Goal: Register for event/course

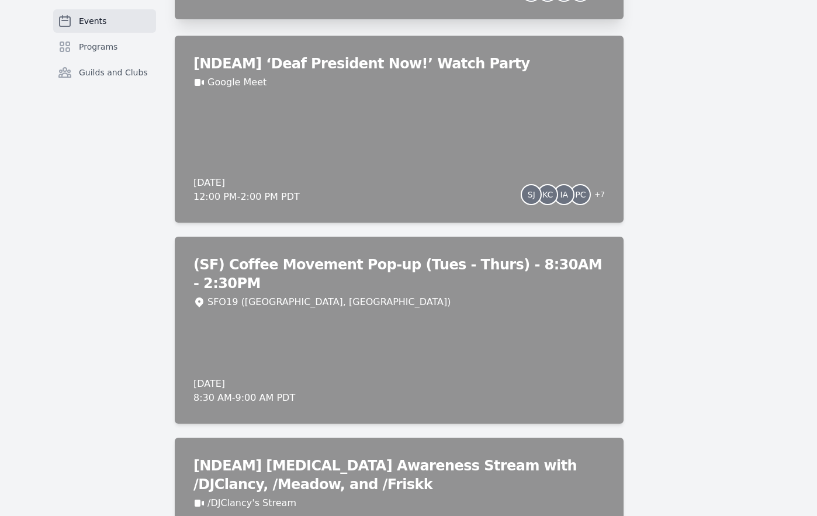
scroll to position [1286, 0]
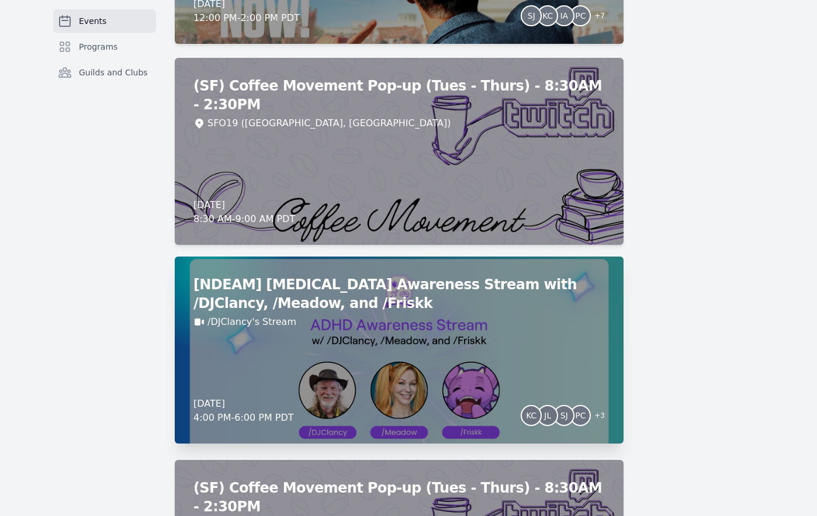
click at [336, 368] on div "[NDEAM] [MEDICAL_DATA] Awareness Stream with /DJClancy, /[PERSON_NAME], and /[P…" at bounding box center [399, 350] width 449 height 187
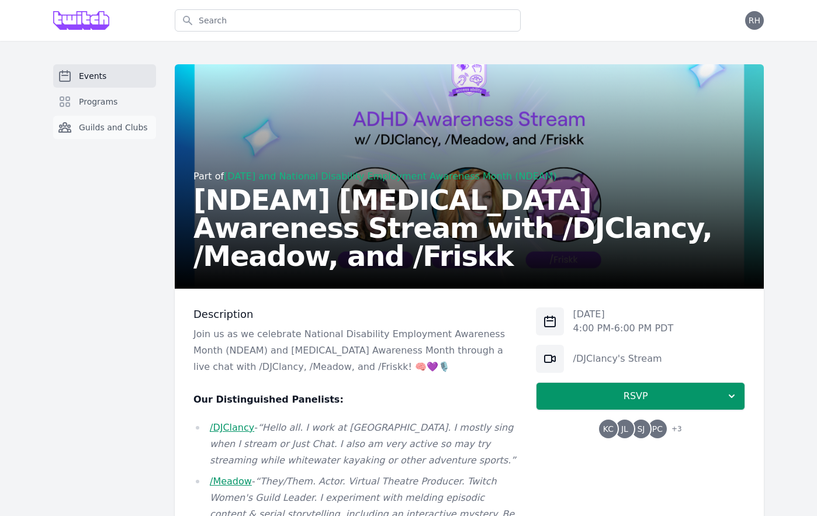
click at [109, 120] on link "Guilds and Clubs" at bounding box center [104, 127] width 103 height 23
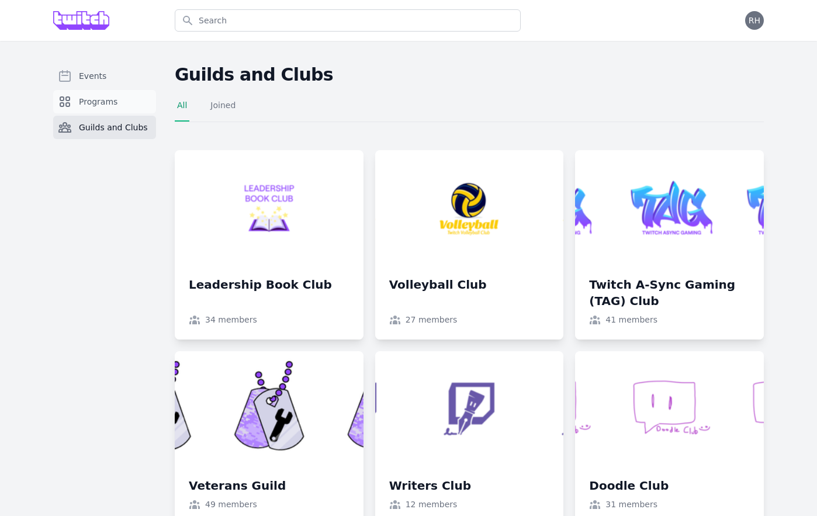
click at [107, 99] on span "Programs" at bounding box center [98, 102] width 39 height 12
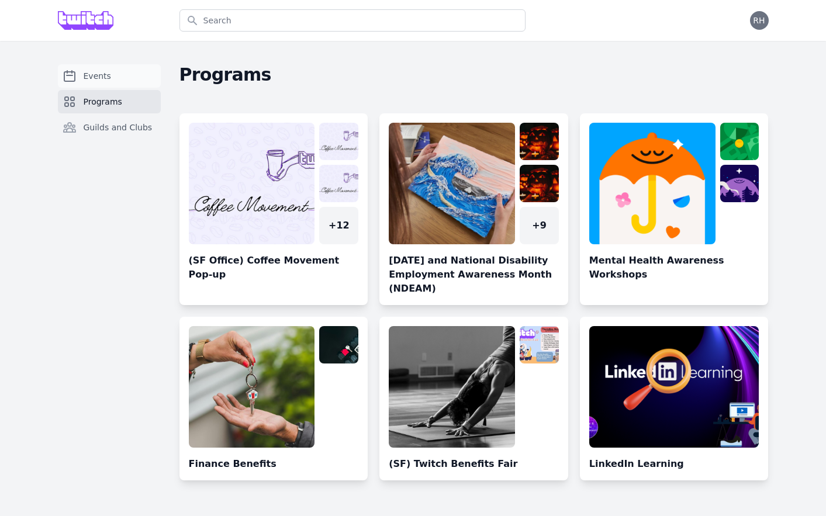
click at [99, 79] on span "Events" at bounding box center [97, 76] width 27 height 12
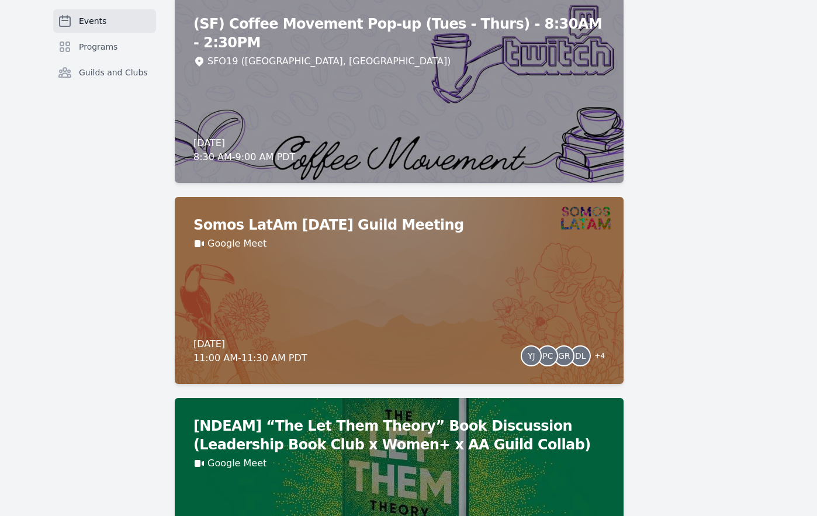
scroll to position [1911, 0]
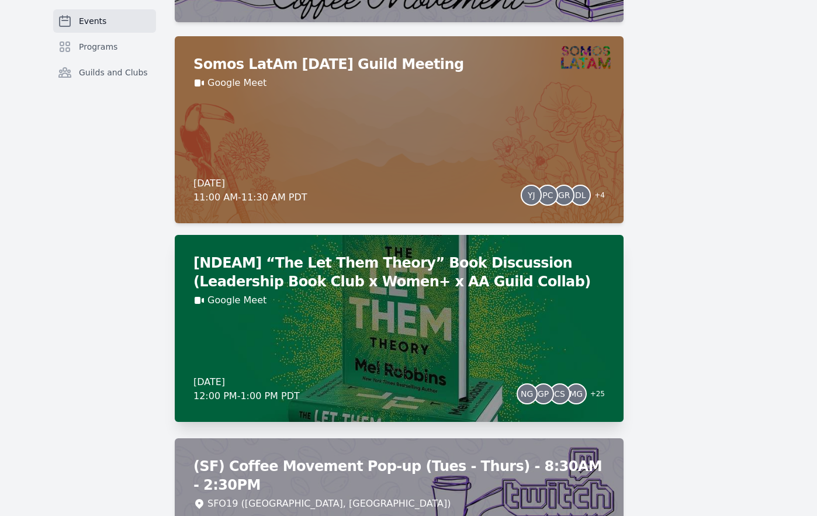
click at [332, 275] on h2 "[NDEAM] “The Let Them Theory” Book Discussion (Leadership Book Club x Women+ x …" at bounding box center [398, 272] width 411 height 37
